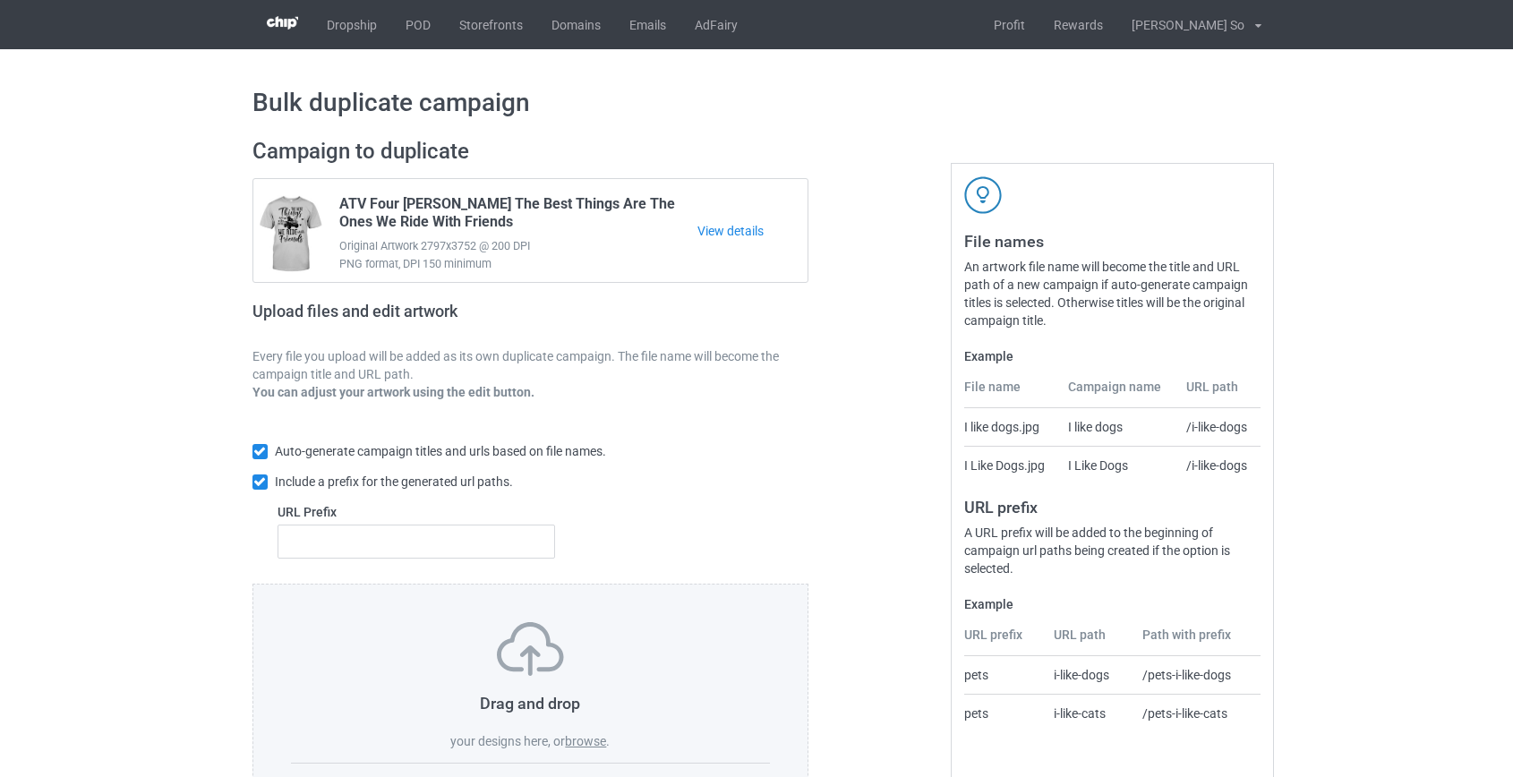
click at [577, 746] on label "browse" at bounding box center [585, 741] width 41 height 14
click at [0, 0] on input "browse" at bounding box center [0, 0] width 0 height 0
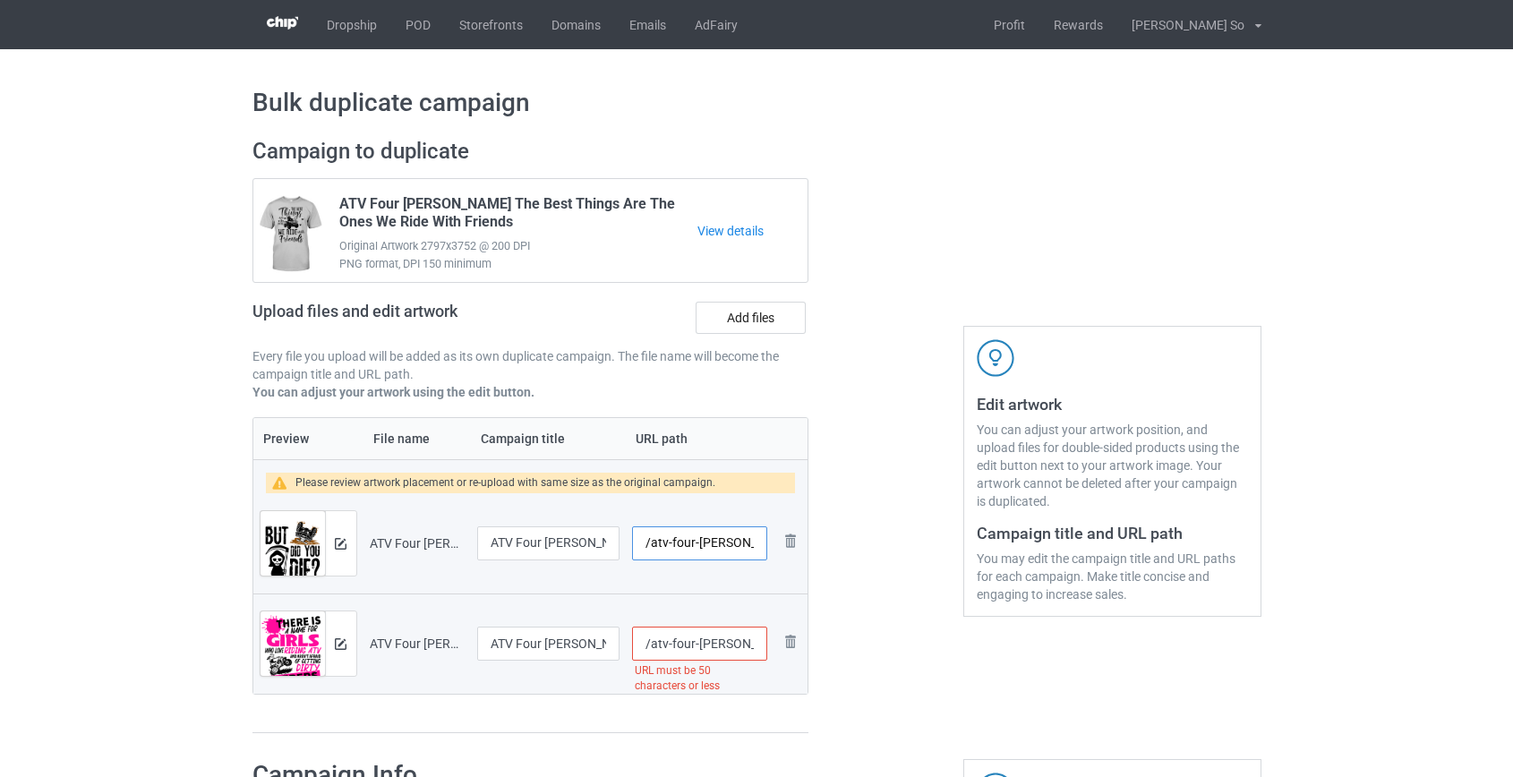
scroll to position [0, 72]
drag, startPoint x: 668, startPoint y: 543, endPoint x: 709, endPoint y: 545, distance: 41.2
click at [709, 545] on input "/atv-four-wheeler-but-did-you-die" at bounding box center [699, 543] width 134 height 34
click at [698, 537] on input "/atv-you-die" at bounding box center [699, 543] width 134 height 34
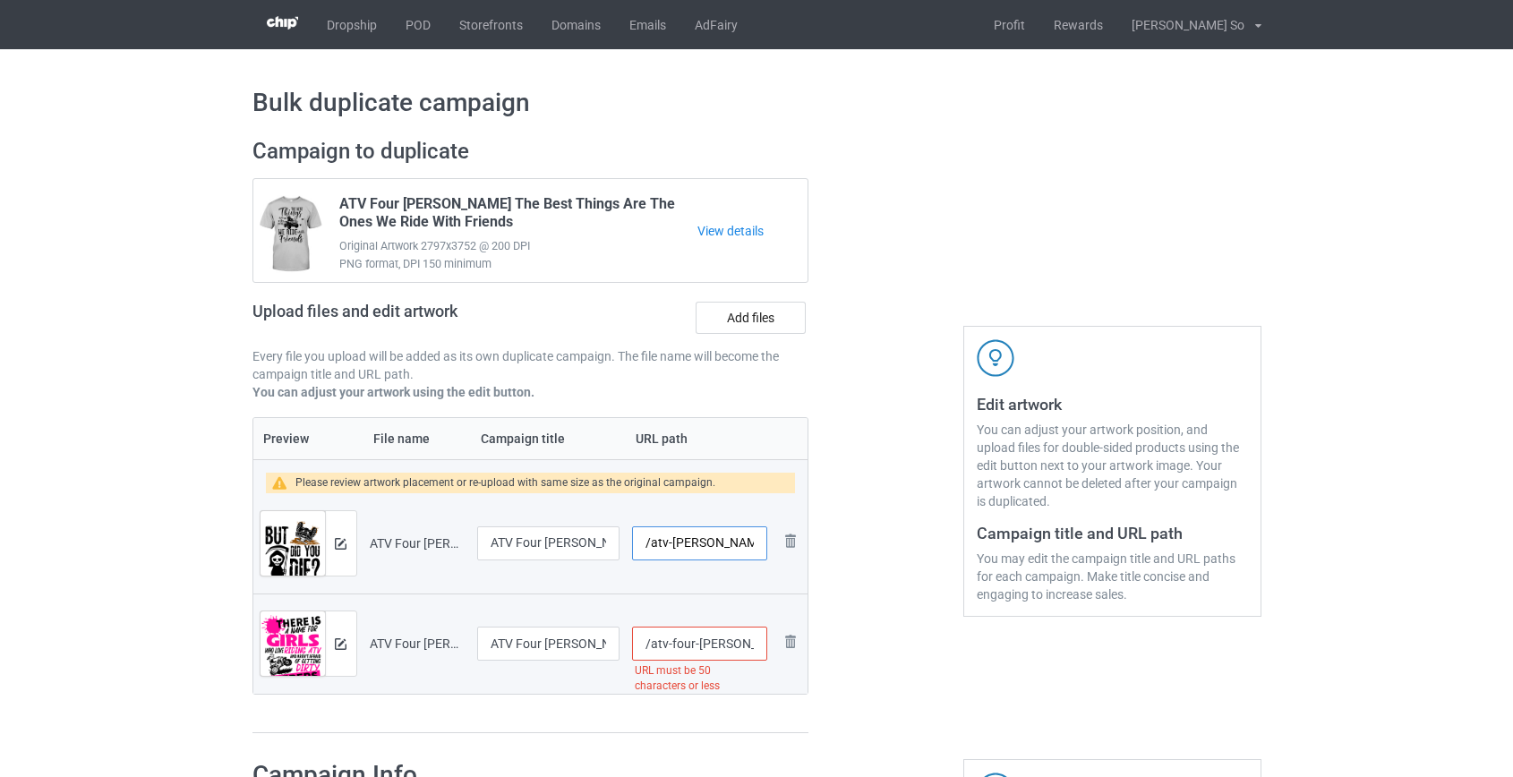
type input "/atv-youdie"
drag, startPoint x: 670, startPoint y: 639, endPoint x: 709, endPoint y: 651, distance: 41.1
click at [709, 651] on input "/atv-four-wheeler-there-is-a-name-for-girls-who-love-riding-atv-and-aren-t-afra…" at bounding box center [699, 644] width 134 height 34
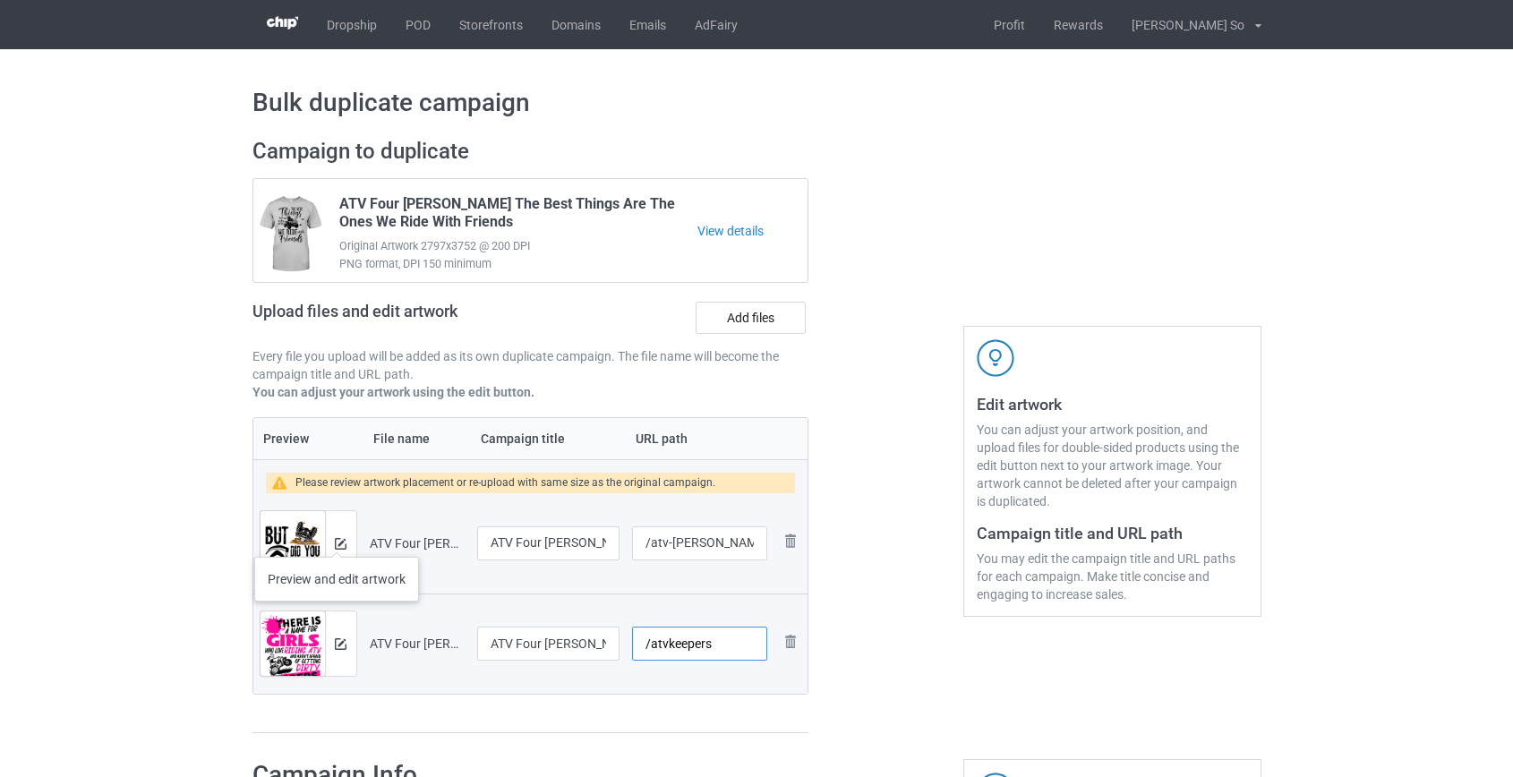
type input "/atvkeepers"
click at [340, 542] on img at bounding box center [341, 544] width 12 height 12
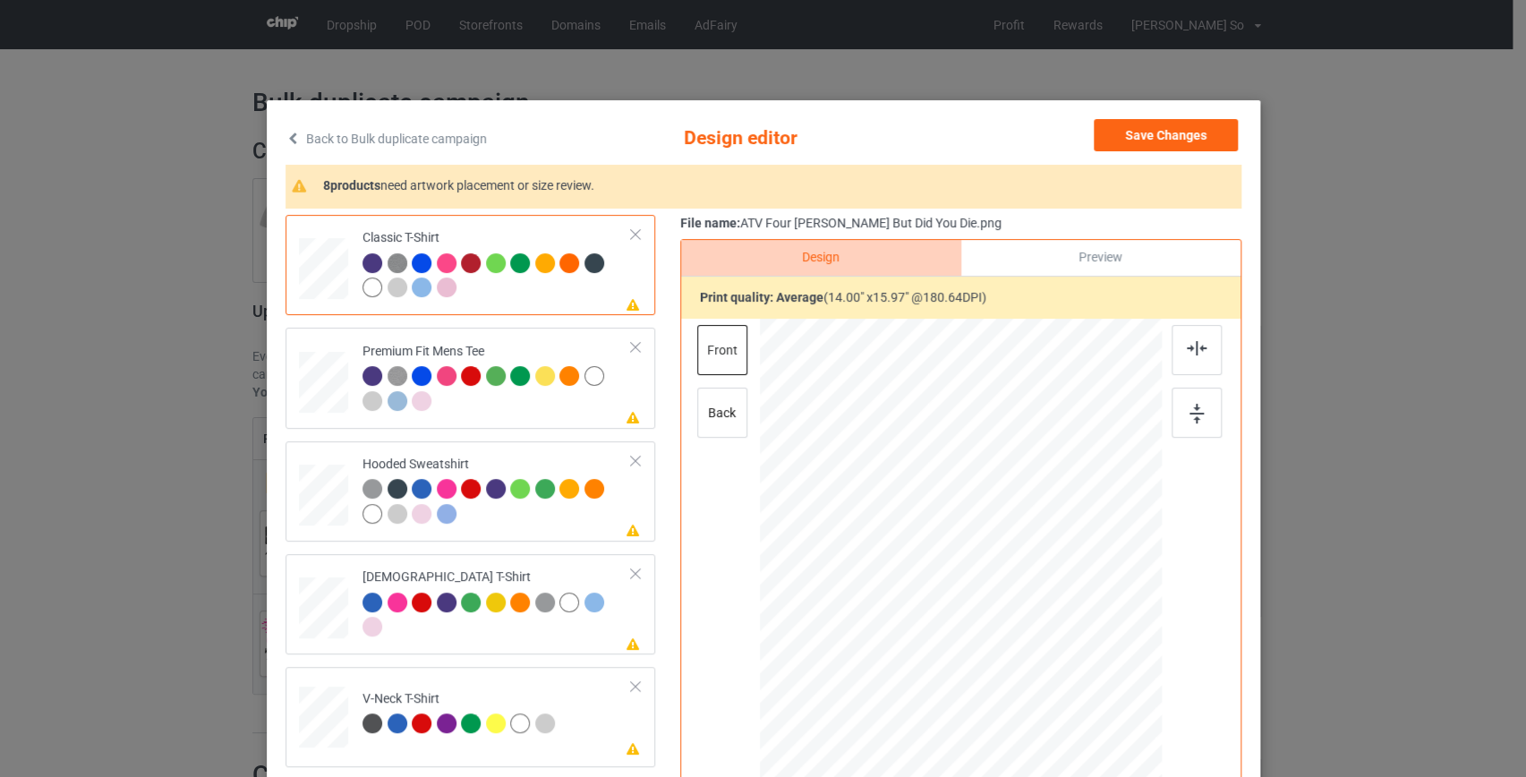
click at [433, 133] on link "Back to Bulk duplicate campaign" at bounding box center [386, 138] width 201 height 39
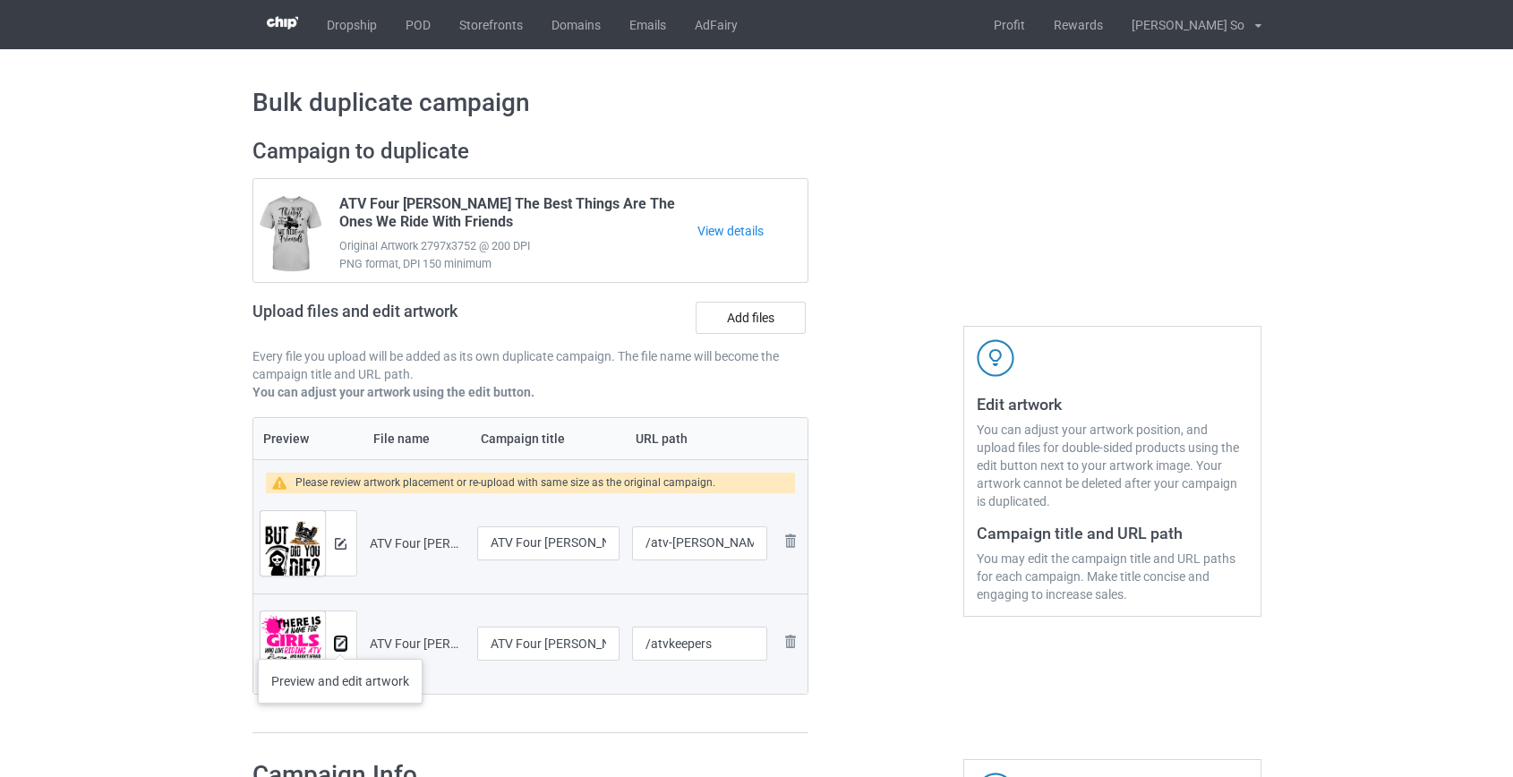
click at [340, 641] on img at bounding box center [341, 644] width 12 height 12
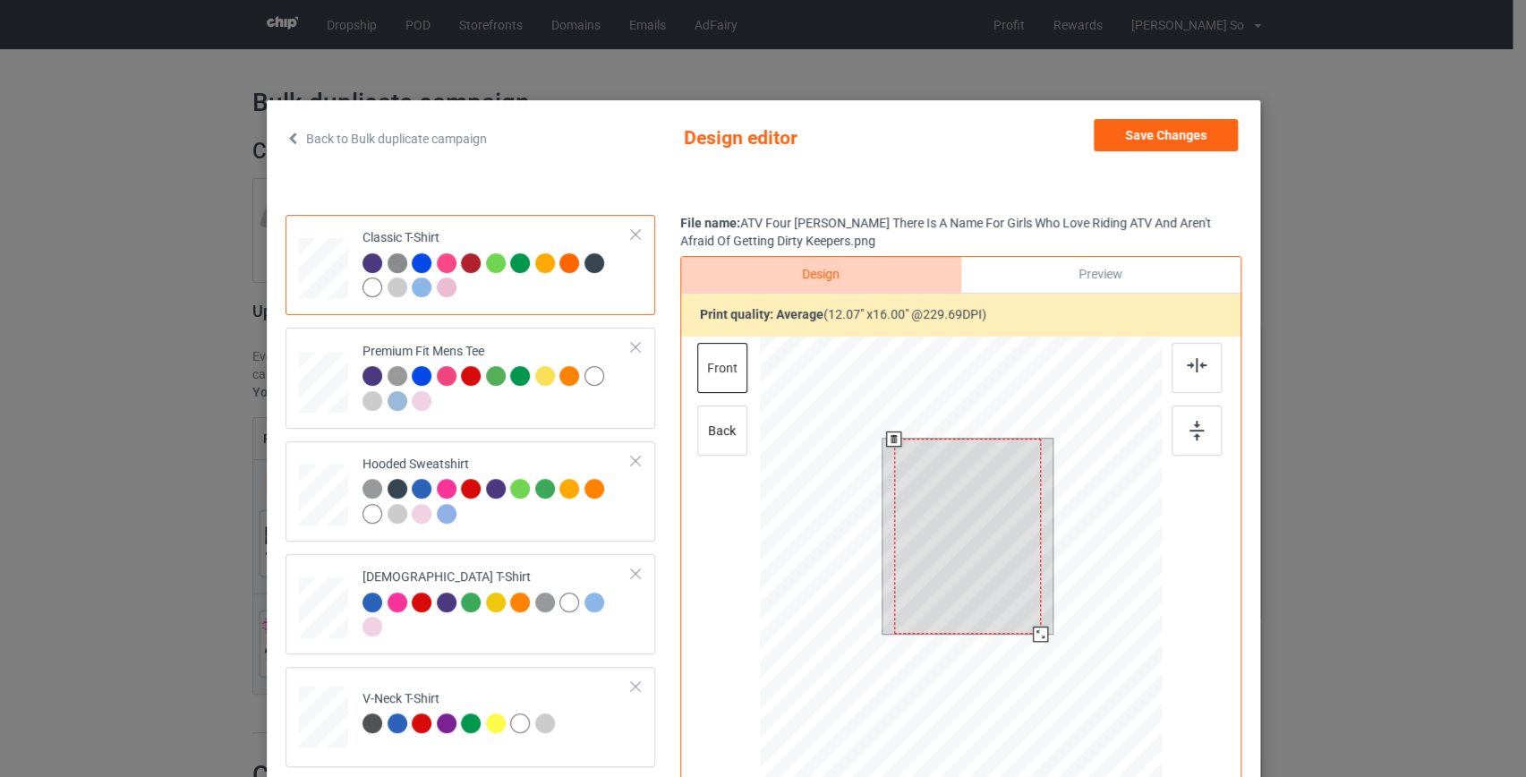
click at [1042, 662] on div at bounding box center [960, 591] width 403 height 508
click at [1136, 138] on button "Save Changes" at bounding box center [1166, 135] width 144 height 32
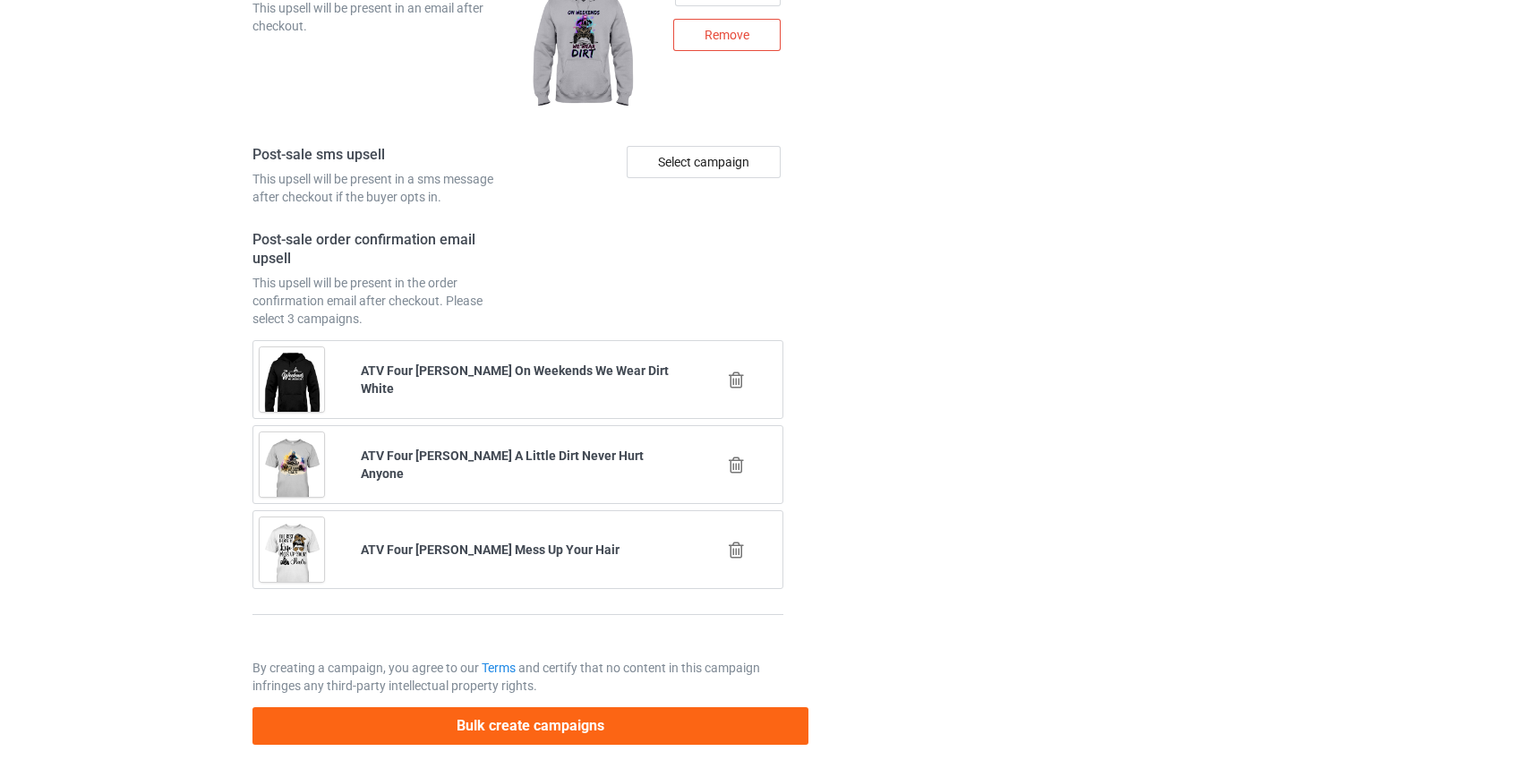
scroll to position [2587, 0]
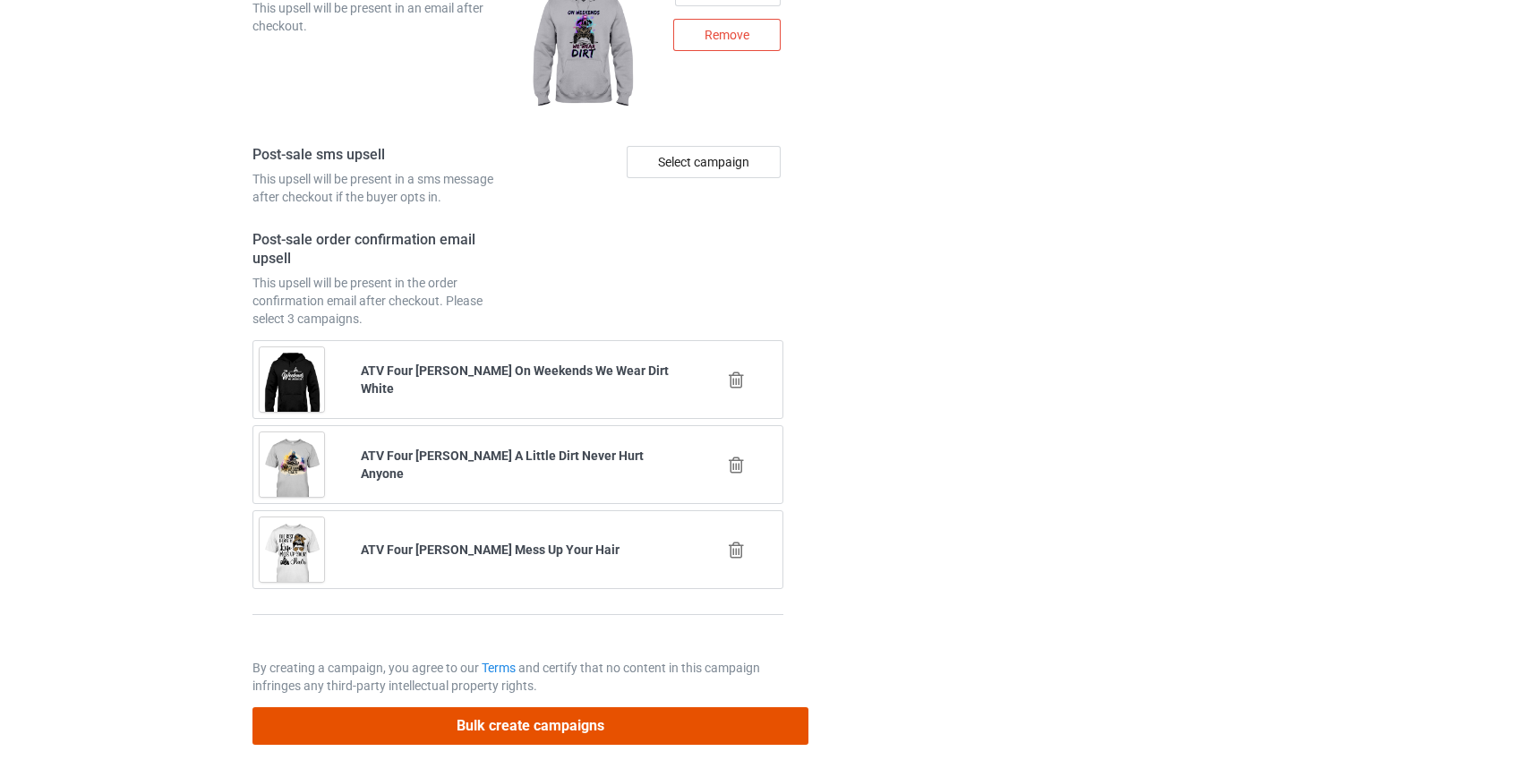
click at [525, 725] on button "Bulk create campaigns" at bounding box center [530, 725] width 557 height 37
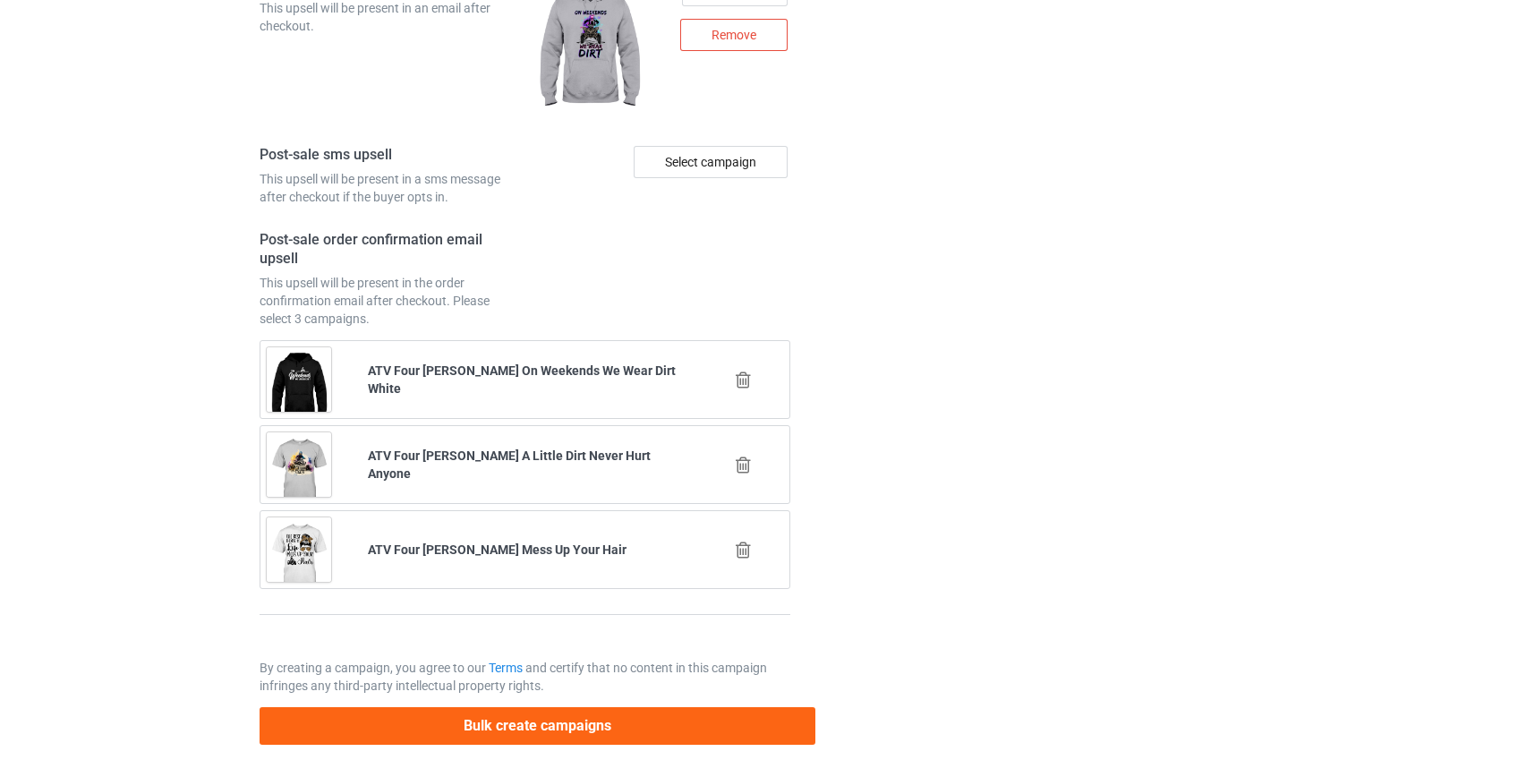
scroll to position [0, 0]
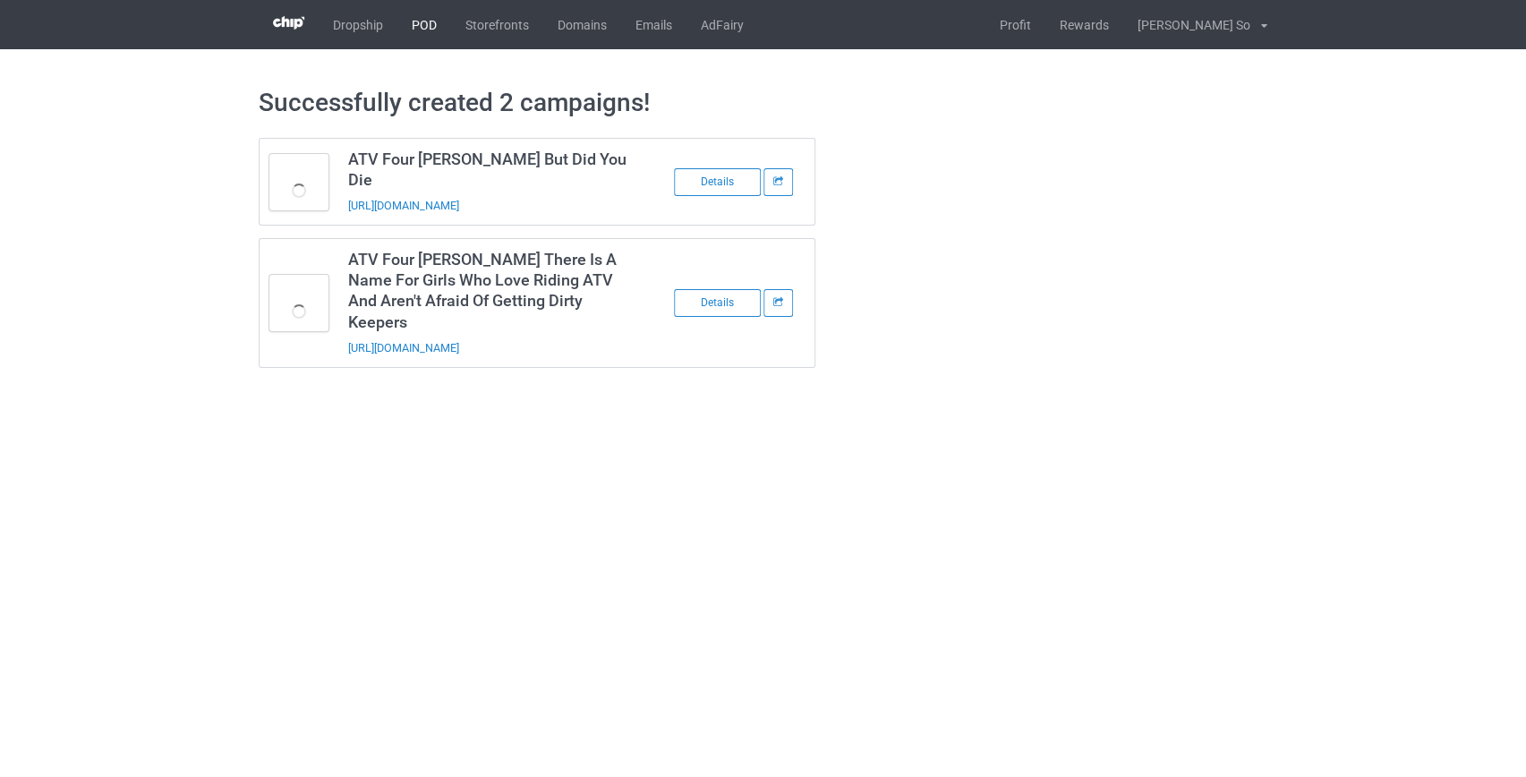
click at [420, 32] on link "POD" at bounding box center [424, 24] width 54 height 49
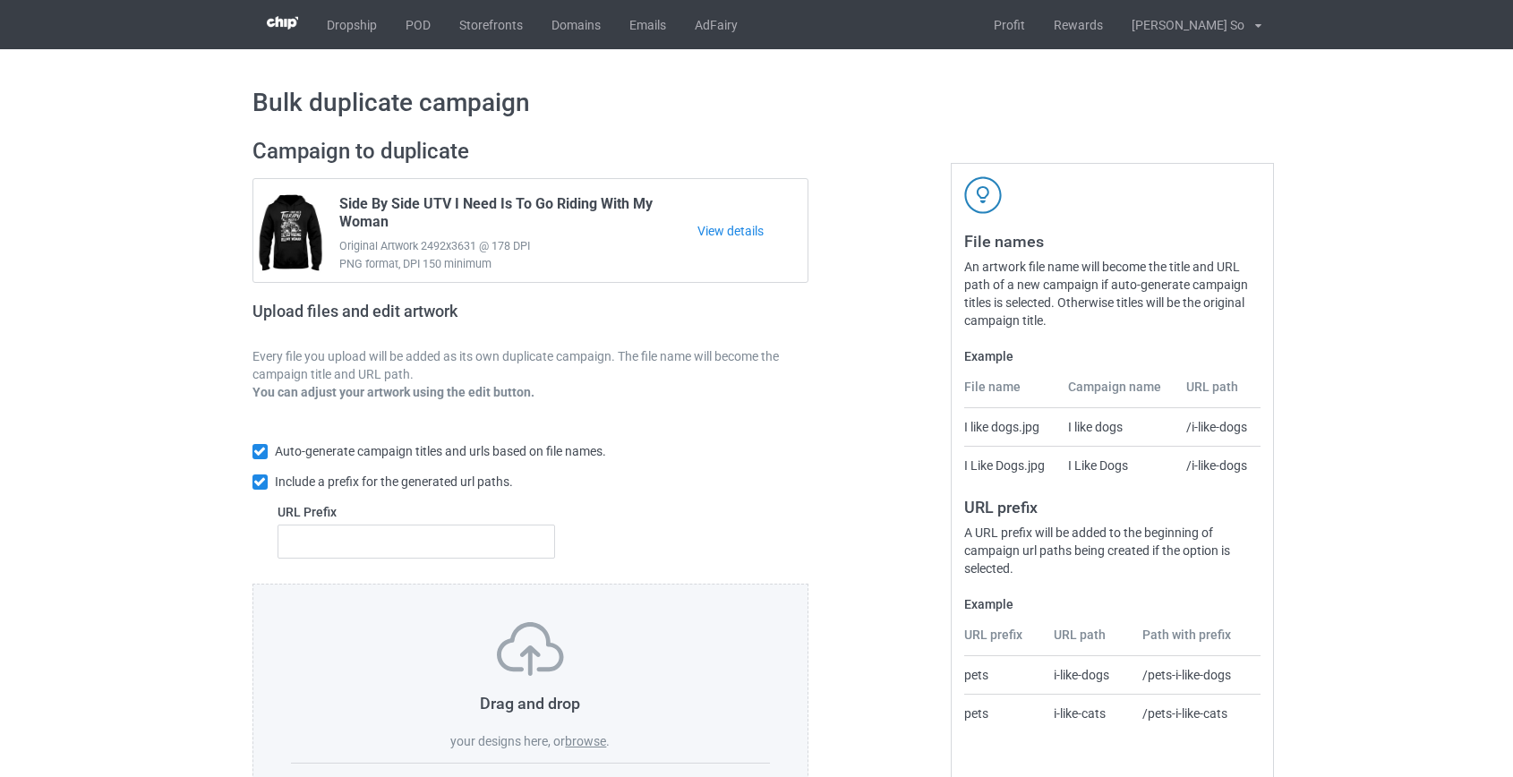
click at [592, 743] on label "browse" at bounding box center [585, 741] width 41 height 14
click at [0, 0] on input "browse" at bounding box center [0, 0] width 0 height 0
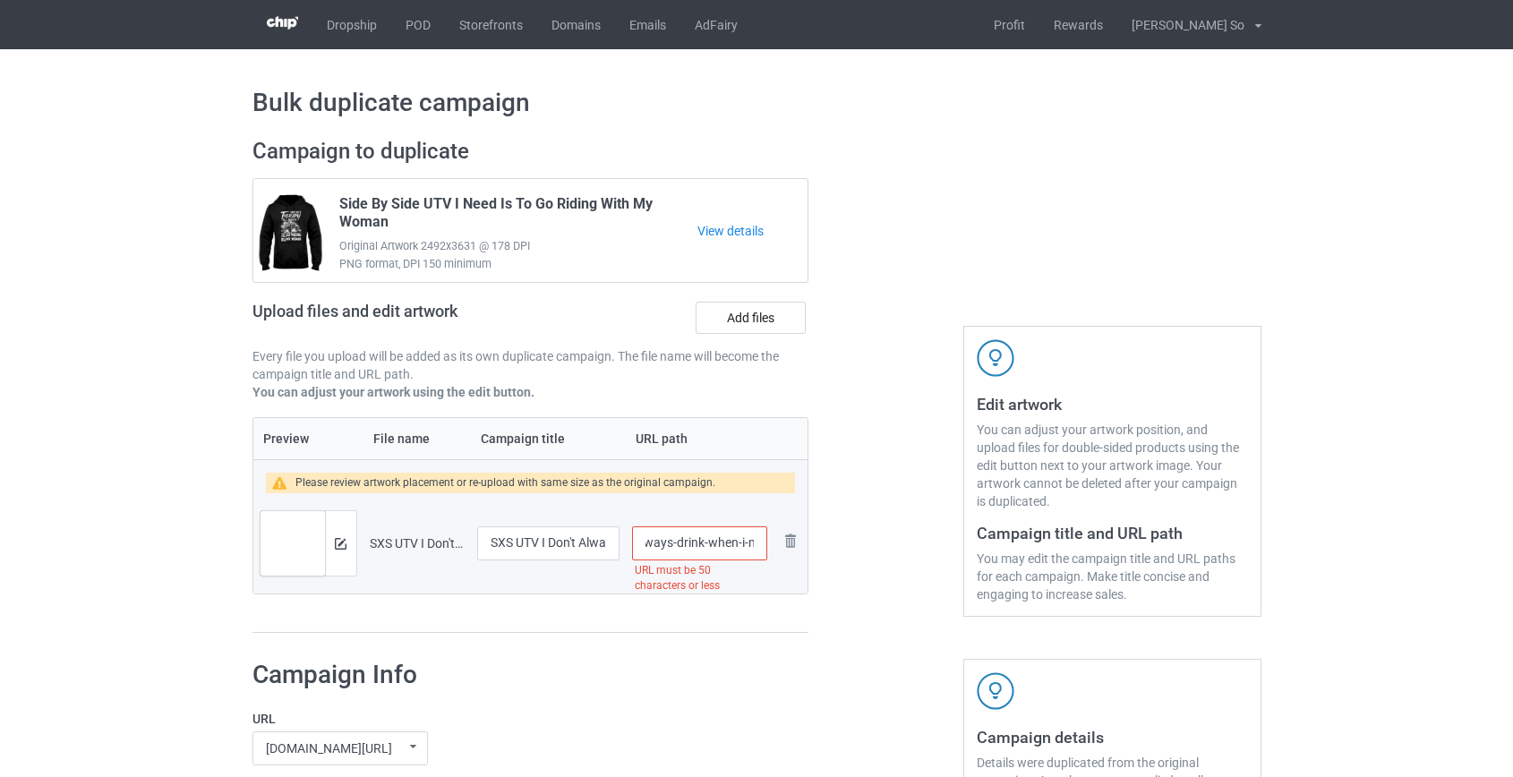
scroll to position [0, 228]
drag, startPoint x: 669, startPoint y: 540, endPoint x: 730, endPoint y: 547, distance: 61.3
click at [730, 547] on input "/sxs-utv-i-don-t-always-drink-when-i-m-riding-oh-wait-yes-i-do" at bounding box center [699, 543] width 134 height 34
type input "/sxs-ido"
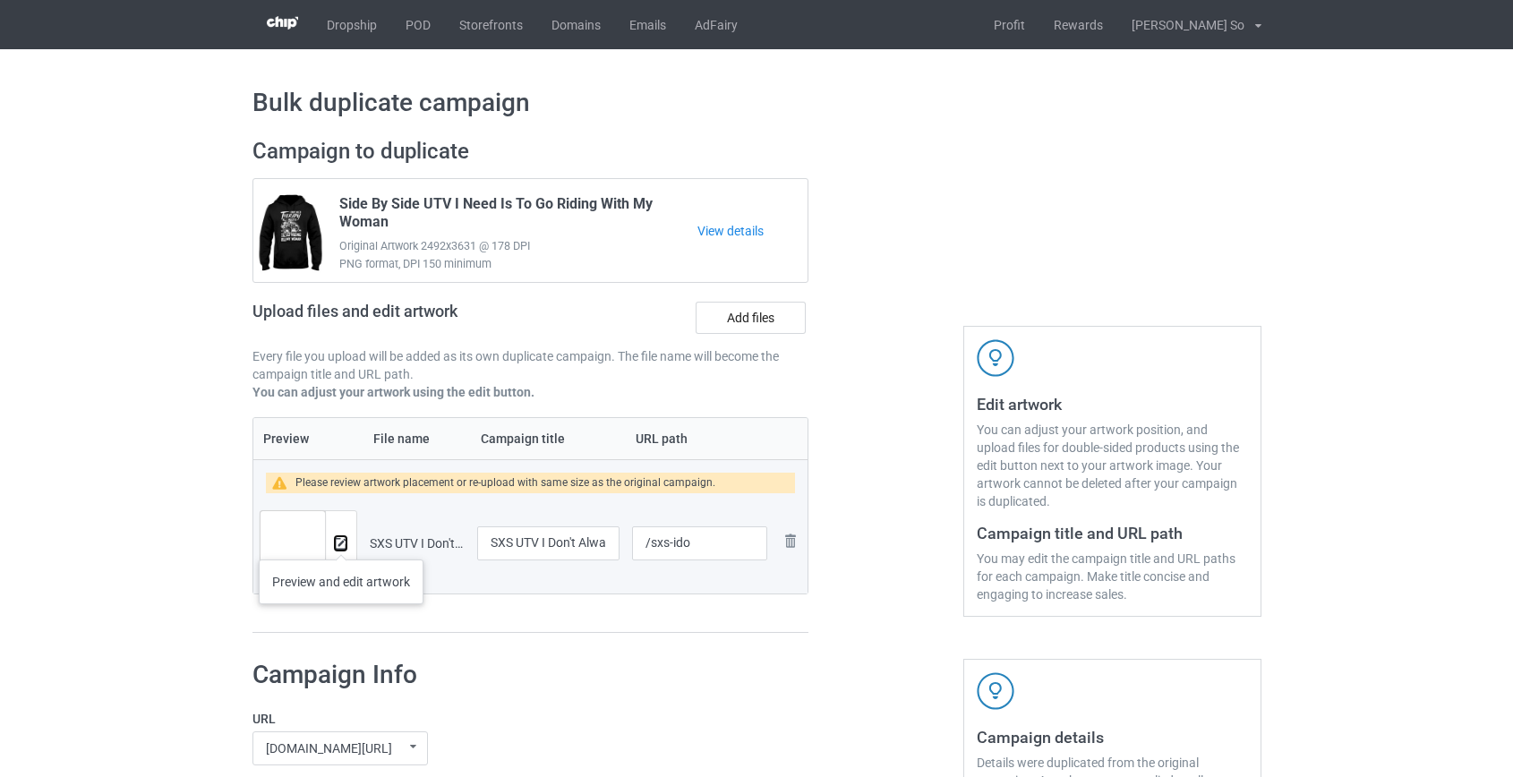
click at [341, 542] on img at bounding box center [341, 544] width 12 height 12
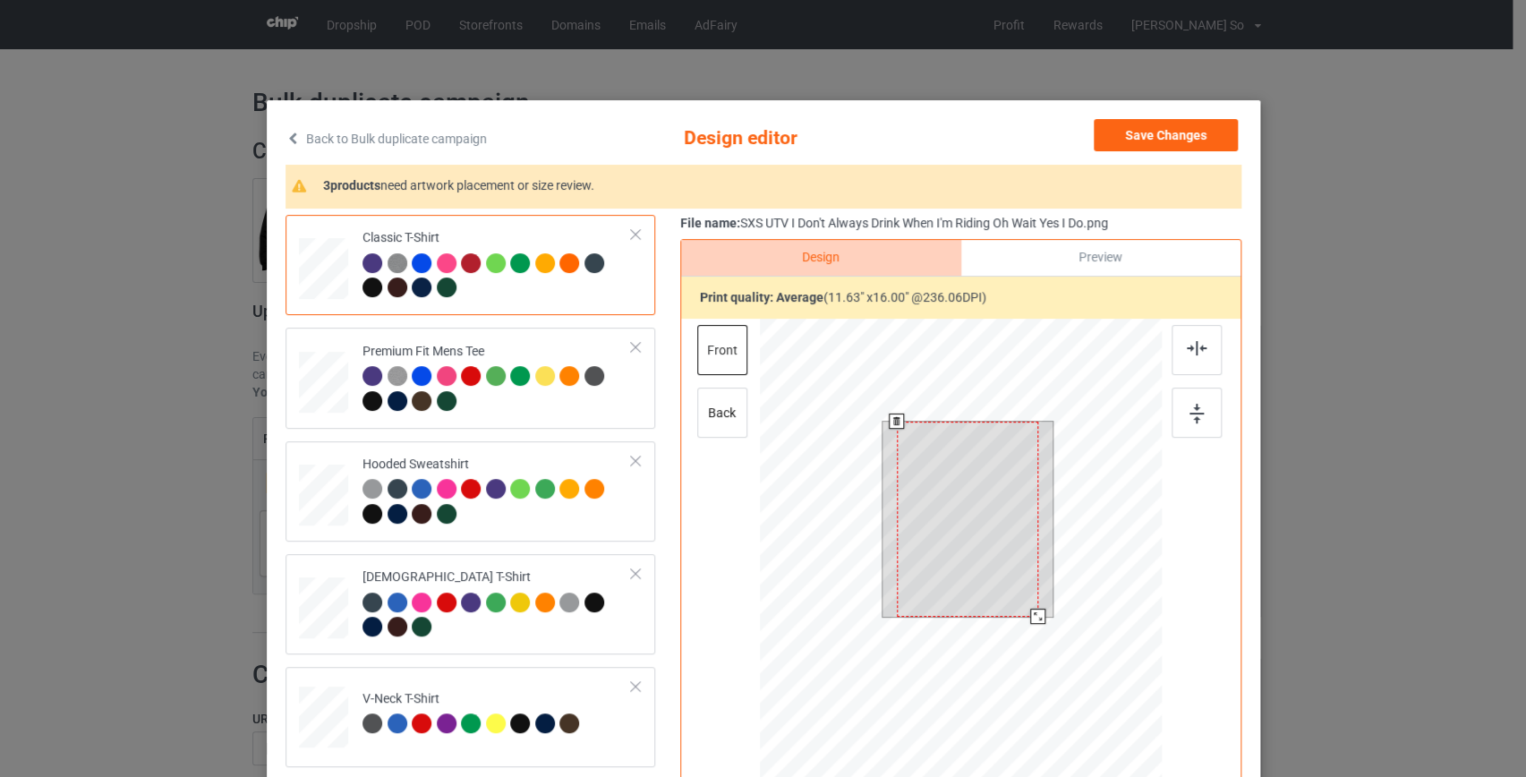
click at [1036, 653] on div at bounding box center [960, 573] width 403 height 508
click at [1130, 136] on button "Save Changes" at bounding box center [1166, 135] width 144 height 32
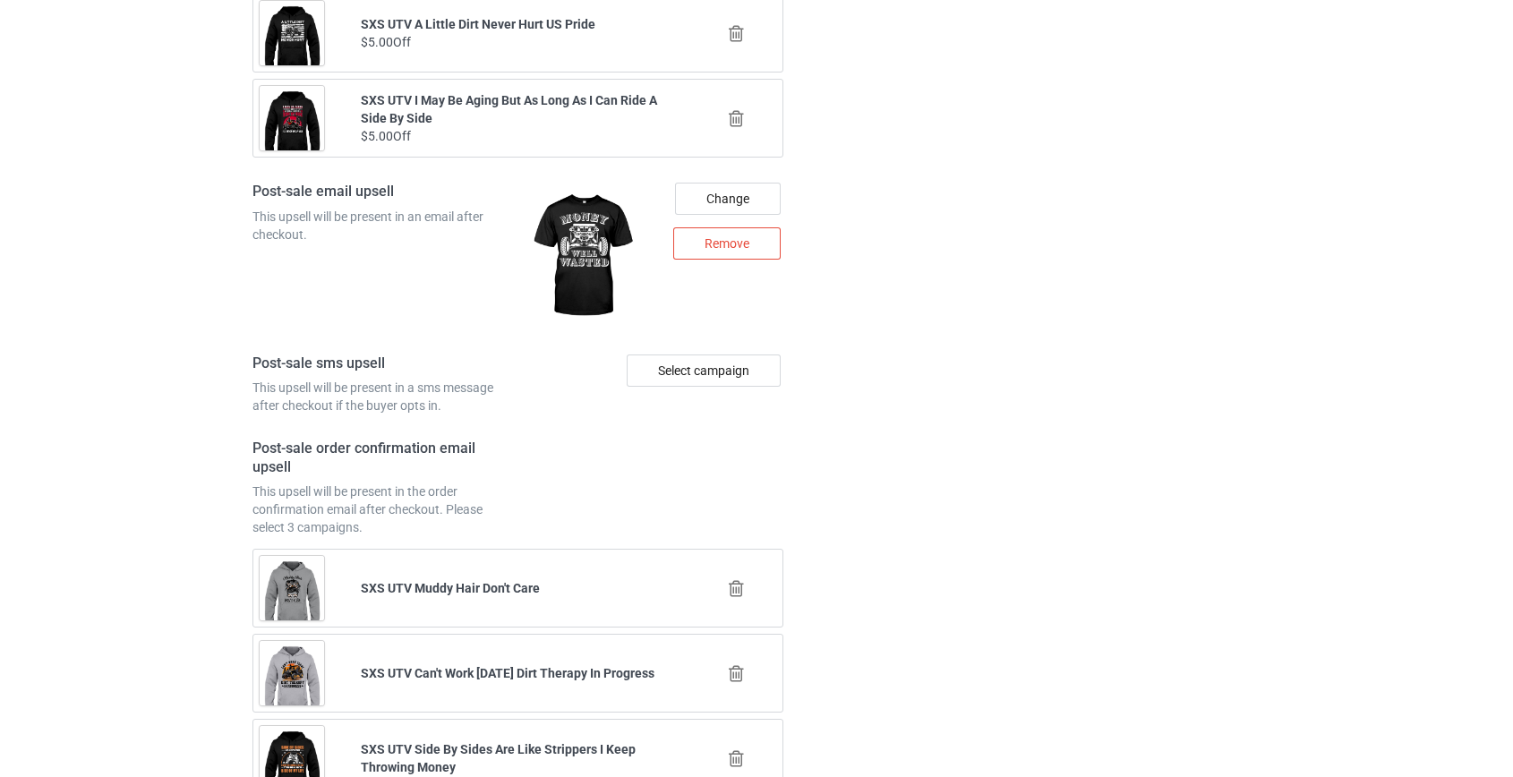
scroll to position [2487, 0]
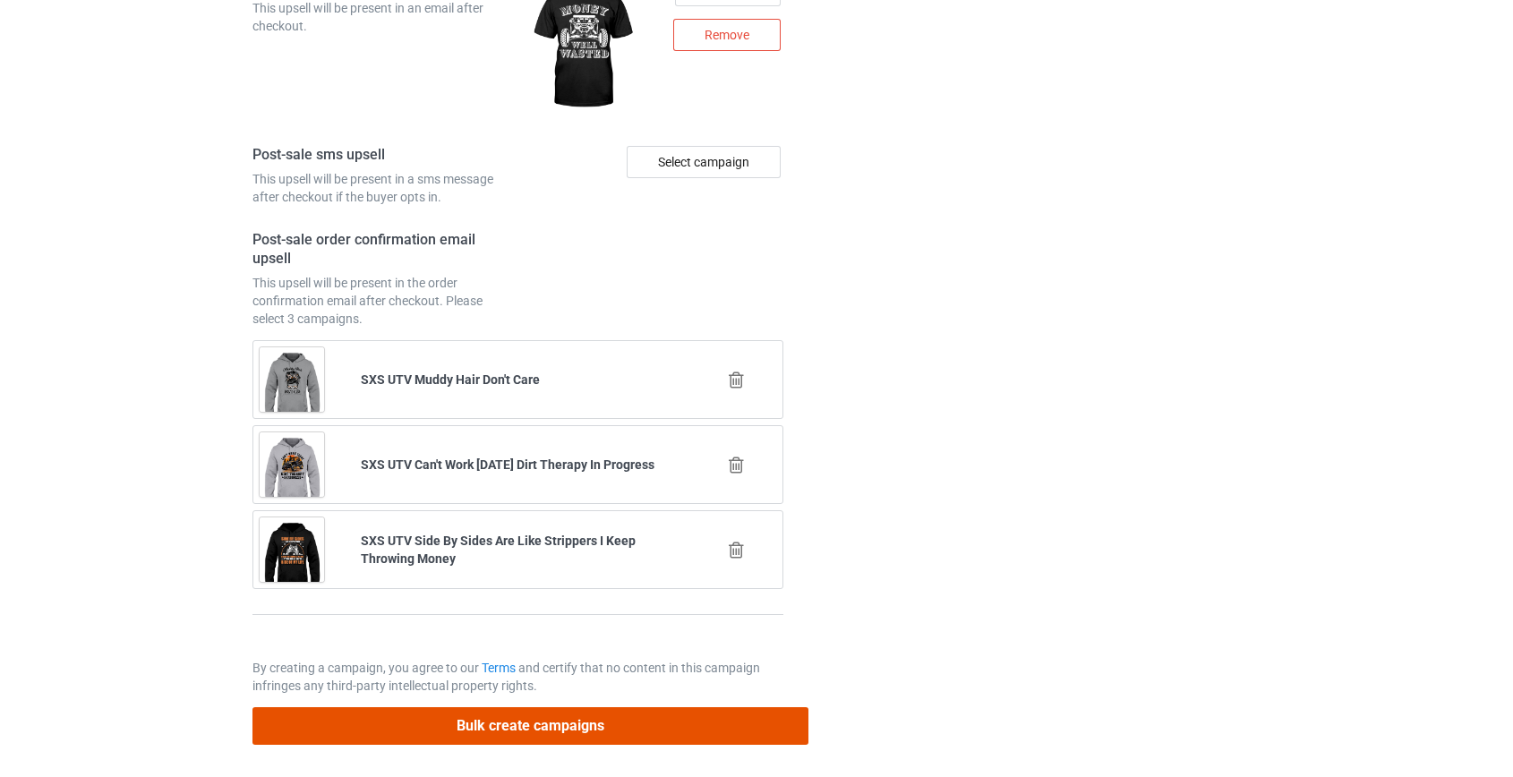
click at [519, 716] on button "Bulk create campaigns" at bounding box center [530, 725] width 557 height 37
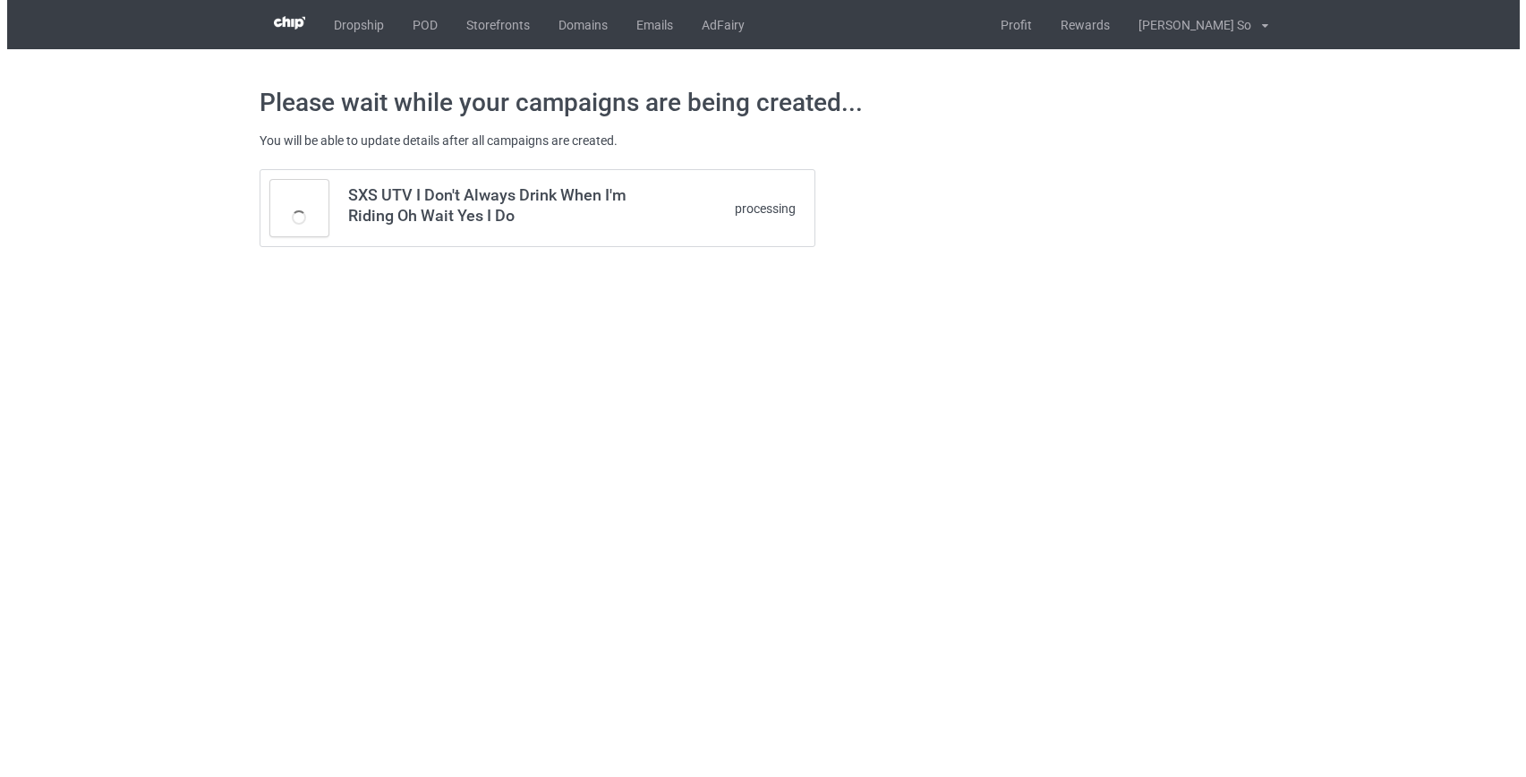
scroll to position [0, 0]
